Goal: Communication & Community: Answer question/provide support

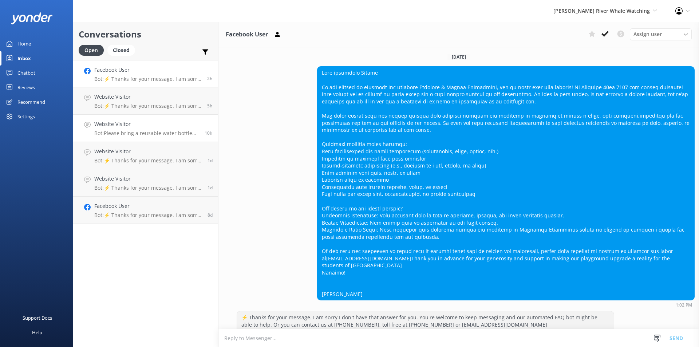
scroll to position [35, 0]
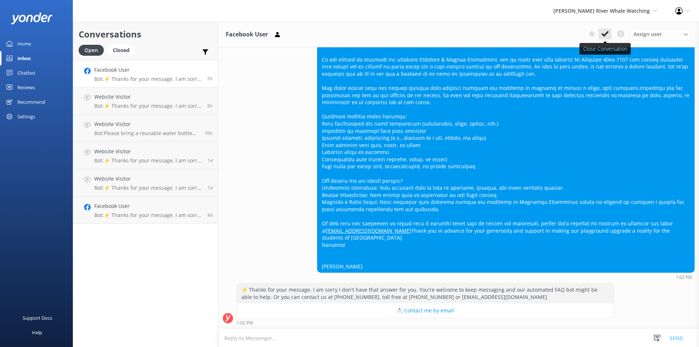
click at [602, 35] on use at bounding box center [604, 34] width 7 height 6
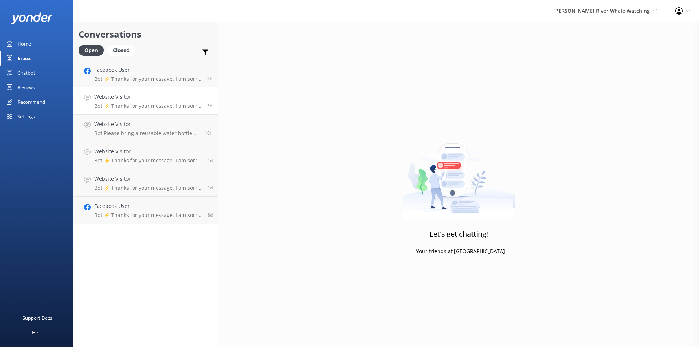
click at [122, 110] on link "Website Visitor Bot: ⚡ Thanks for your message. I am sorry I don't have that an…" at bounding box center [145, 100] width 145 height 27
